Goal: Register for event/course

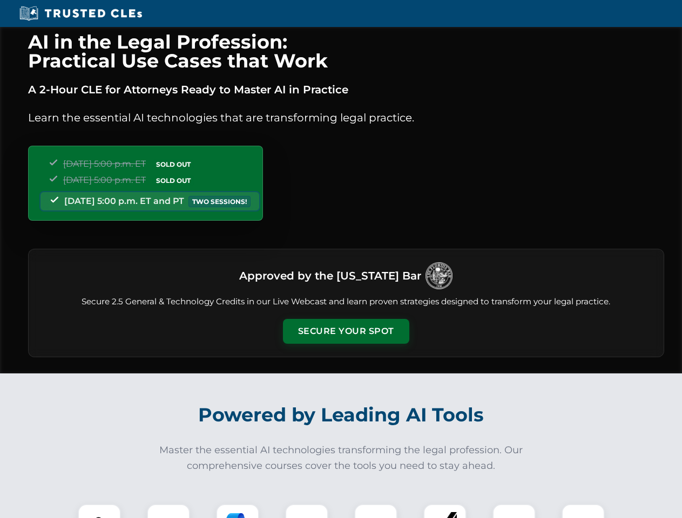
click at [346, 331] on button "Secure Your Spot" at bounding box center [346, 331] width 126 height 25
click at [99, 511] on img at bounding box center [99, 525] width 31 height 31
click at [168, 511] on div at bounding box center [168, 525] width 43 height 43
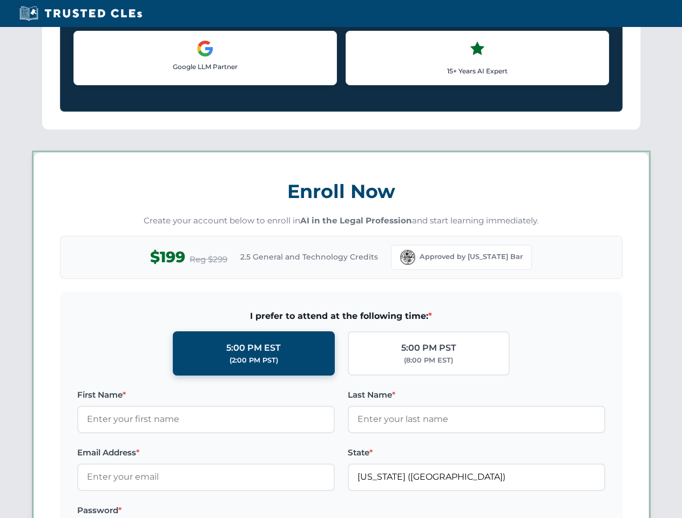
click at [307, 511] on label "Password *" at bounding box center [206, 510] width 258 height 13
